Goal: Navigation & Orientation: Find specific page/section

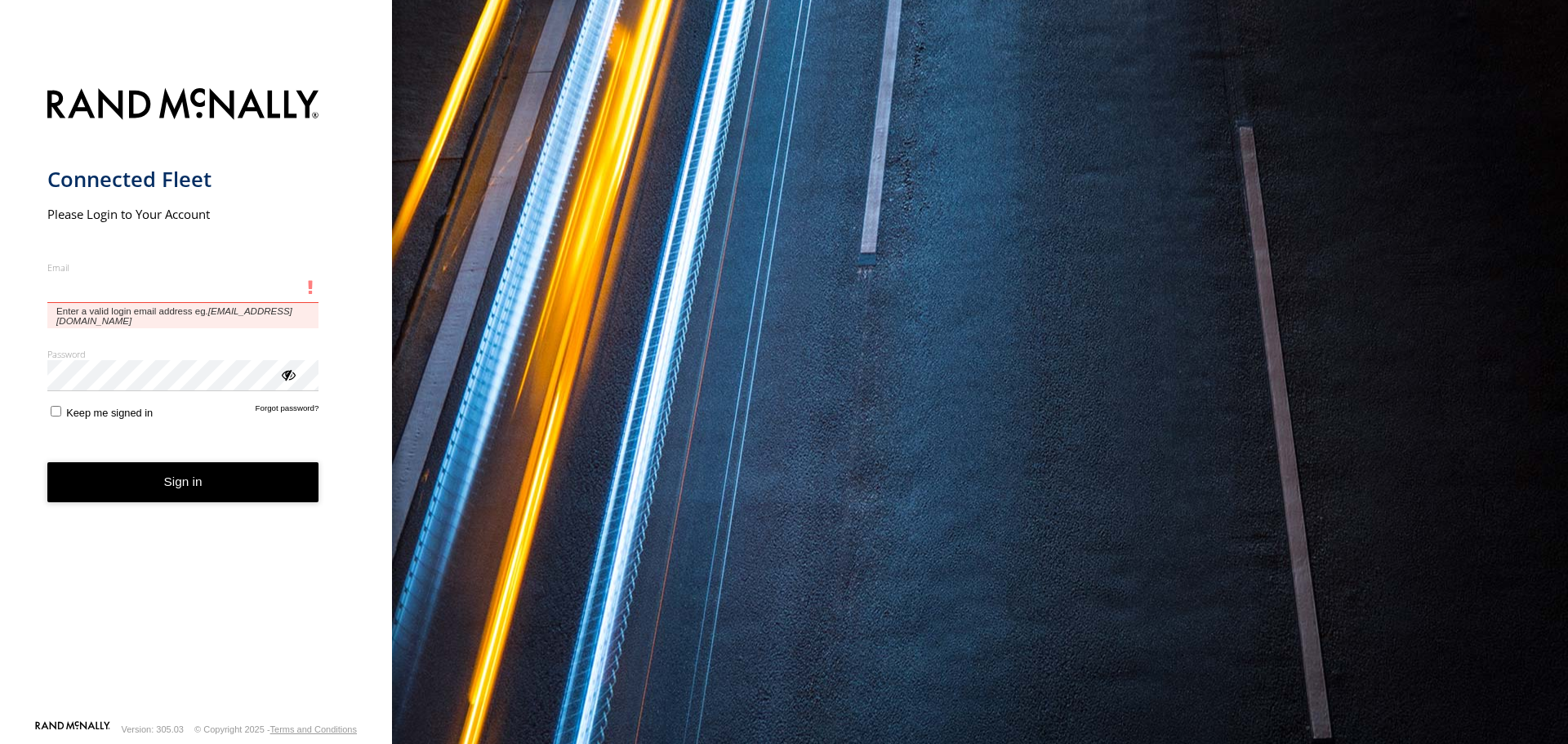
type input "**********"
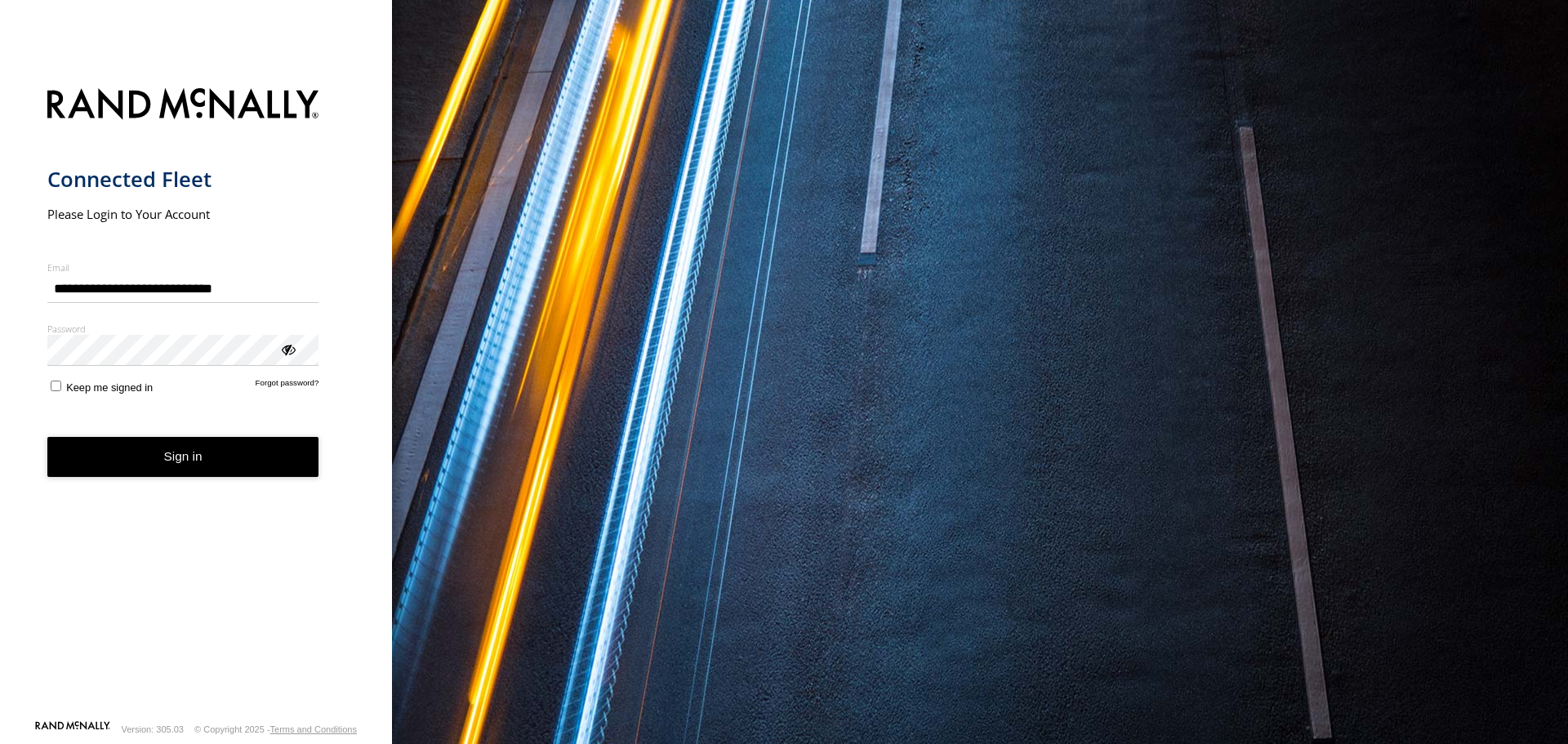
click at [111, 460] on button "Sign in" at bounding box center [183, 456] width 272 height 40
click at [117, 450] on button "Sign in" at bounding box center [183, 456] width 272 height 40
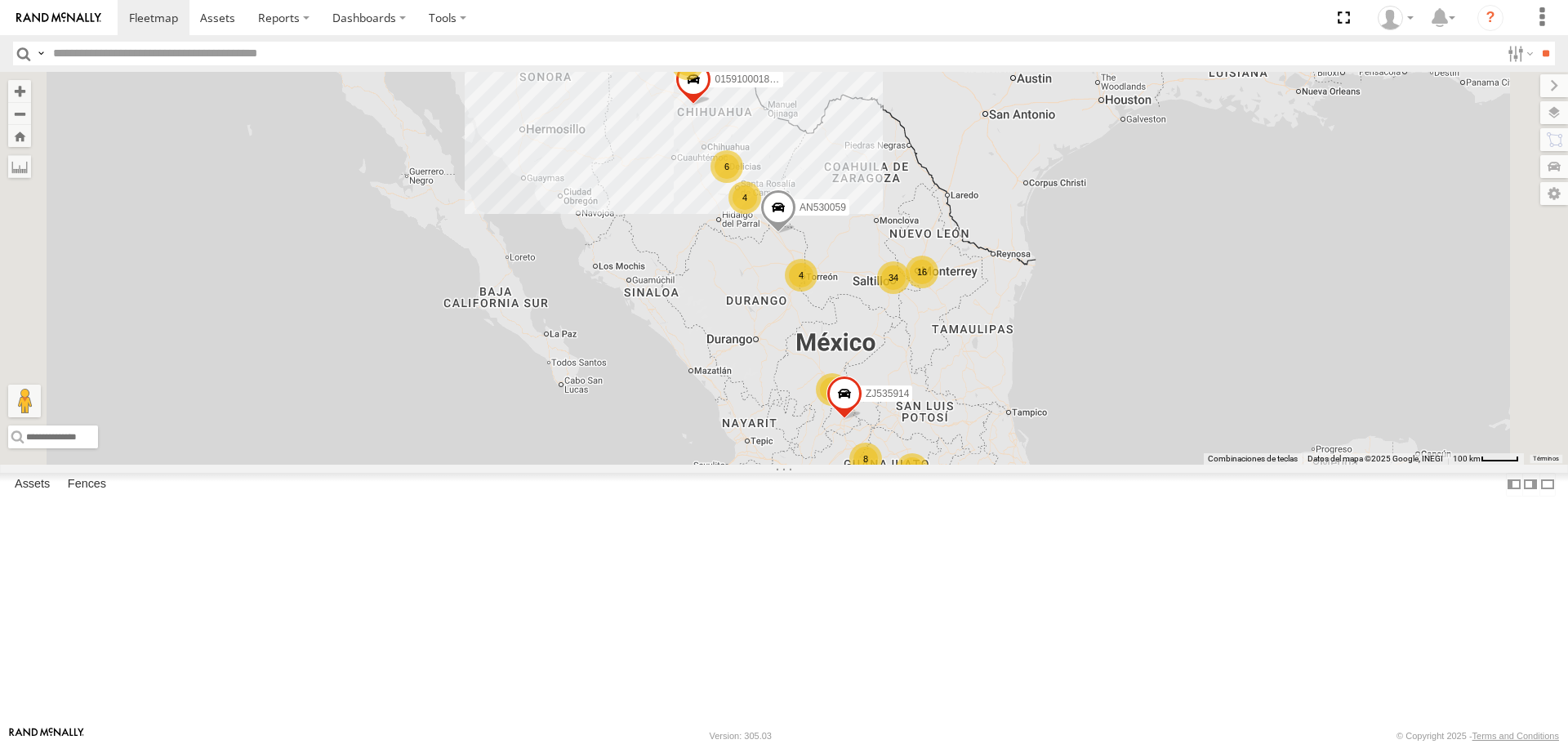
click at [73, 51] on input "text" at bounding box center [773, 53] width 1453 height 23
